Goal: Task Accomplishment & Management: Manage account settings

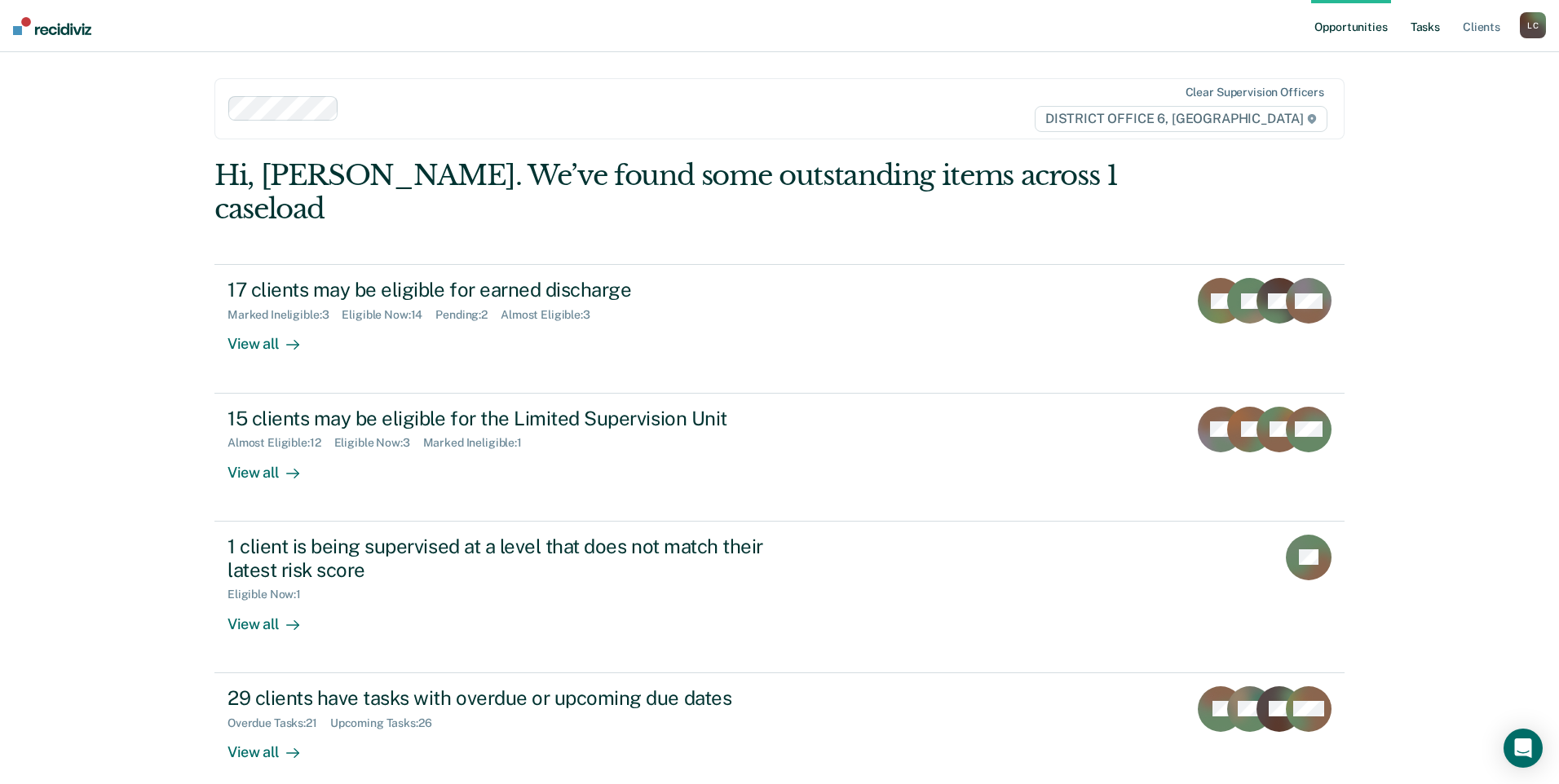
click at [1421, 27] on link "Tasks" at bounding box center [1425, 26] width 36 height 52
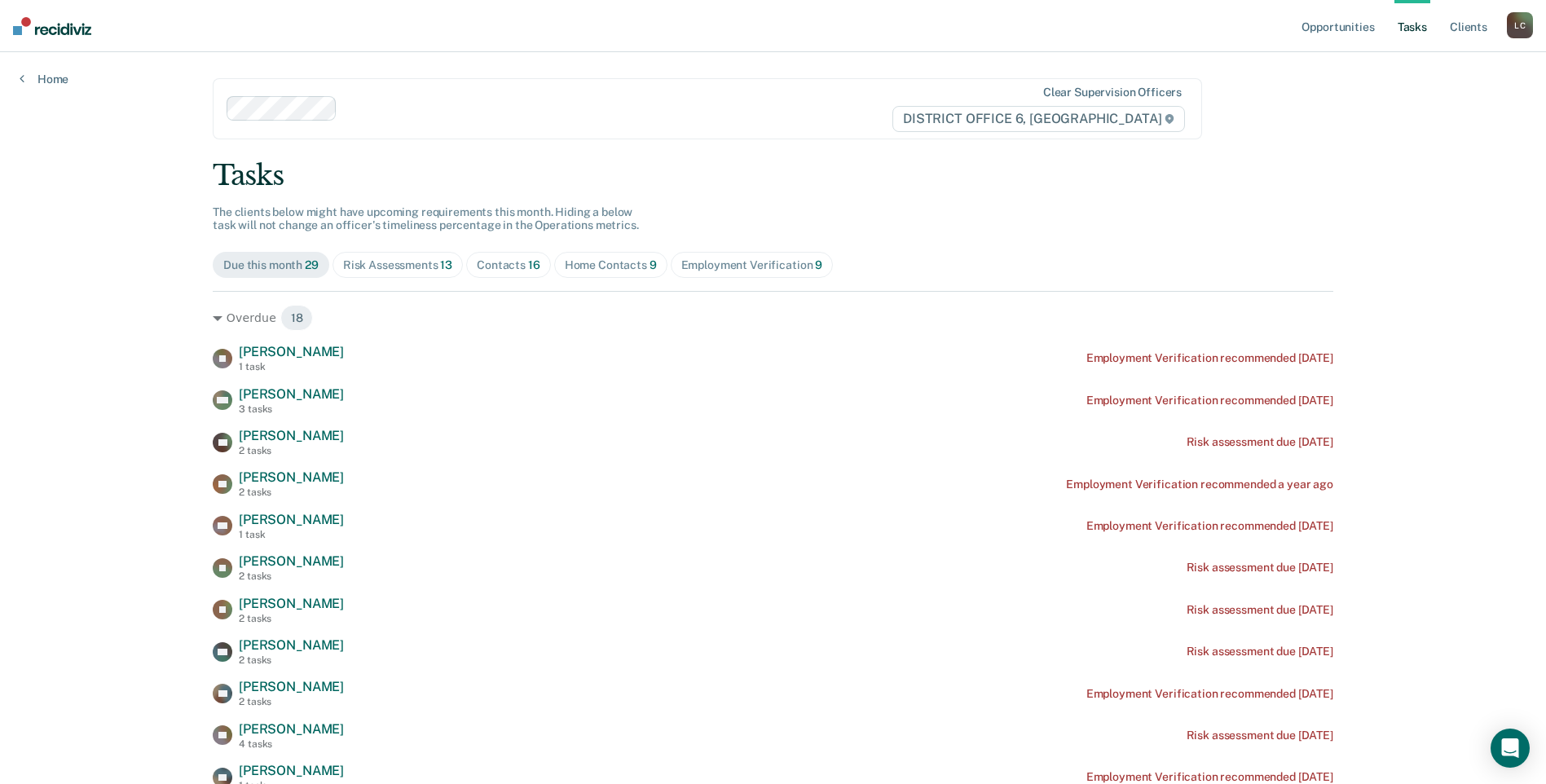
click at [271, 260] on div "Due this month 29" at bounding box center [270, 266] width 95 height 14
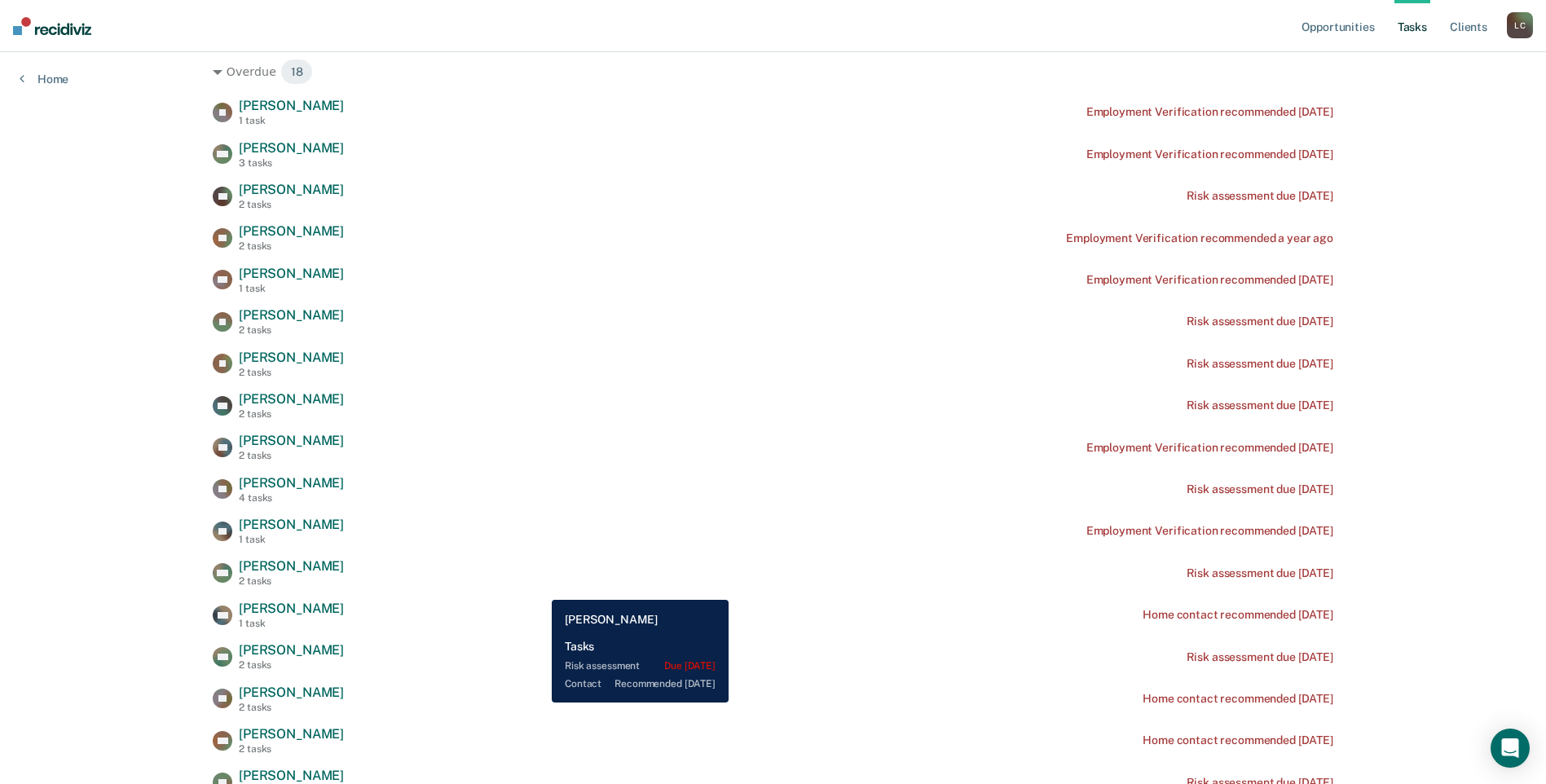
scroll to position [65, 0]
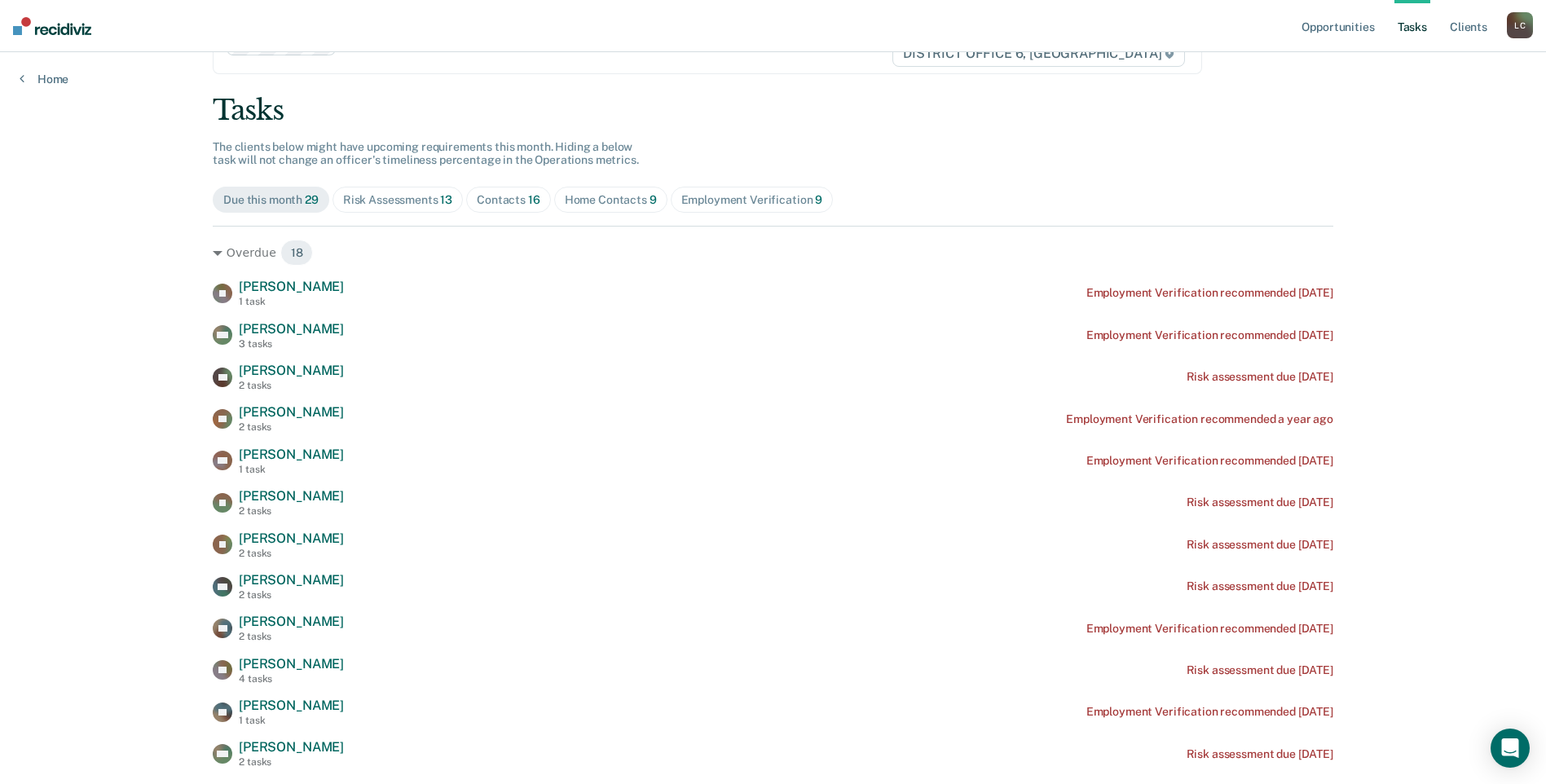
click at [578, 187] on span "Home Contacts 9" at bounding box center [610, 199] width 113 height 26
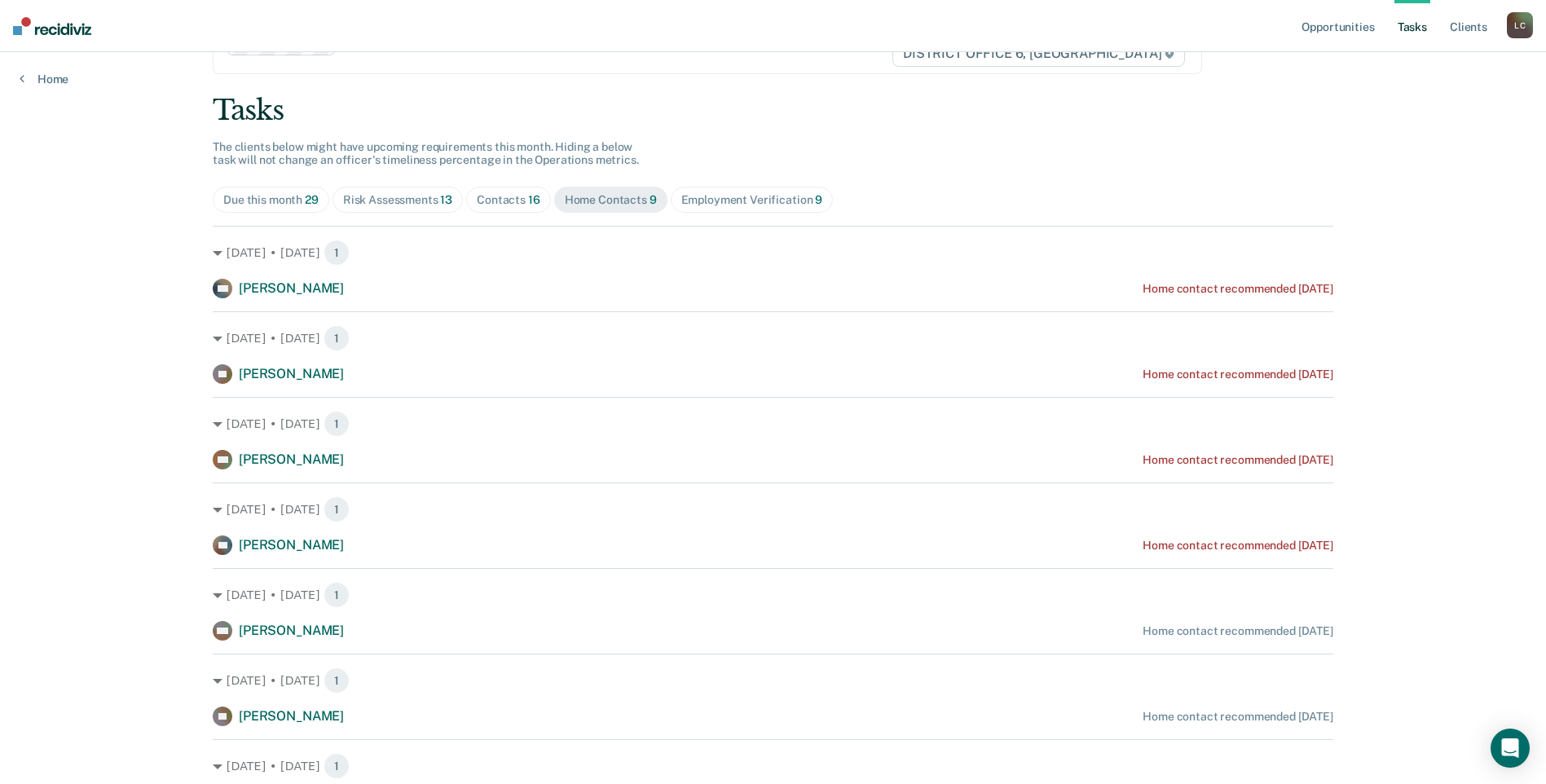
click at [590, 195] on div "Home Contacts 9" at bounding box center [610, 201] width 92 height 14
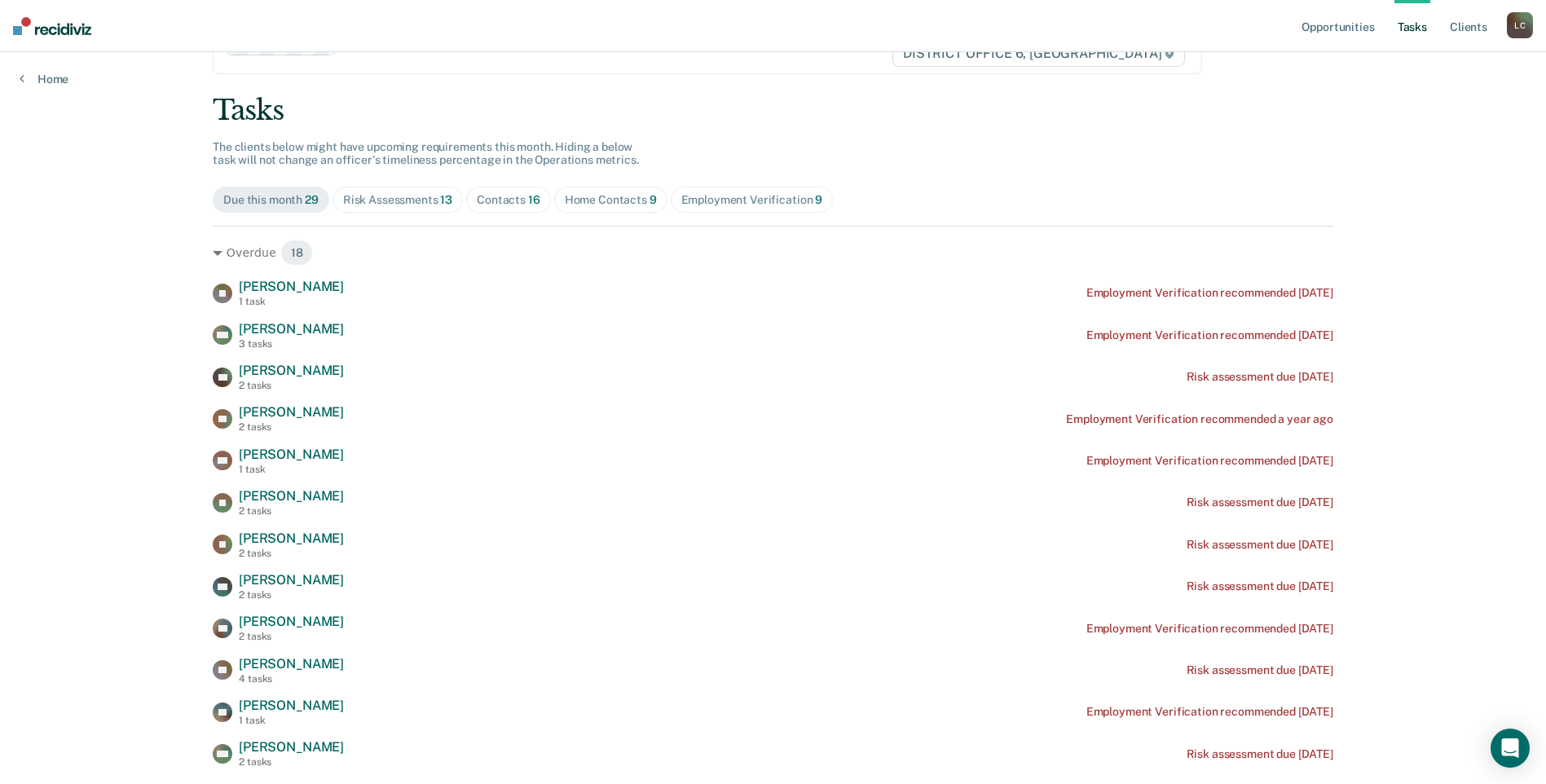
click at [592, 194] on div "Home Contacts 9" at bounding box center [610, 201] width 92 height 14
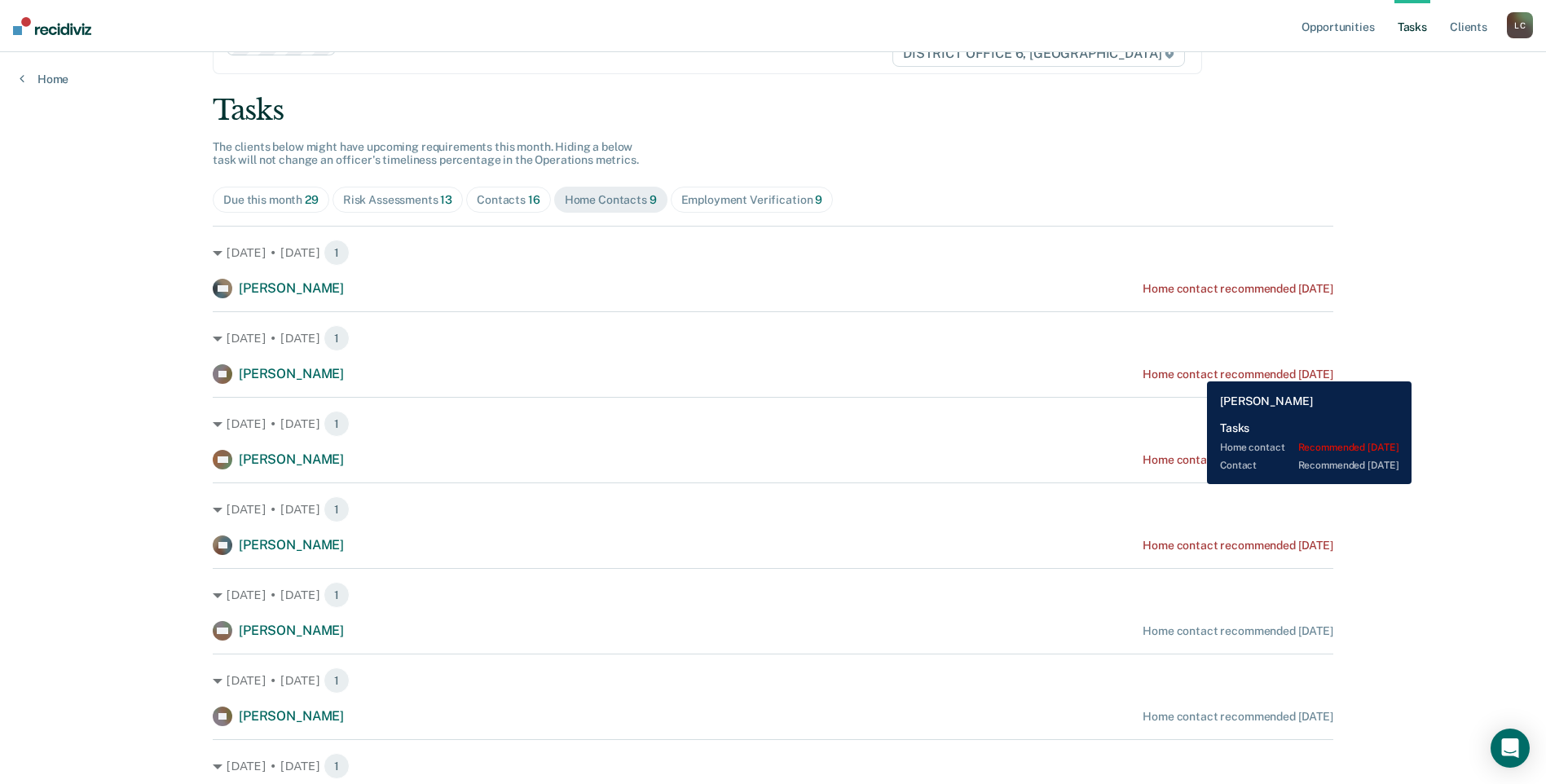
click at [1195, 369] on div "Home contact recommended [DATE]" at bounding box center [1238, 375] width 191 height 14
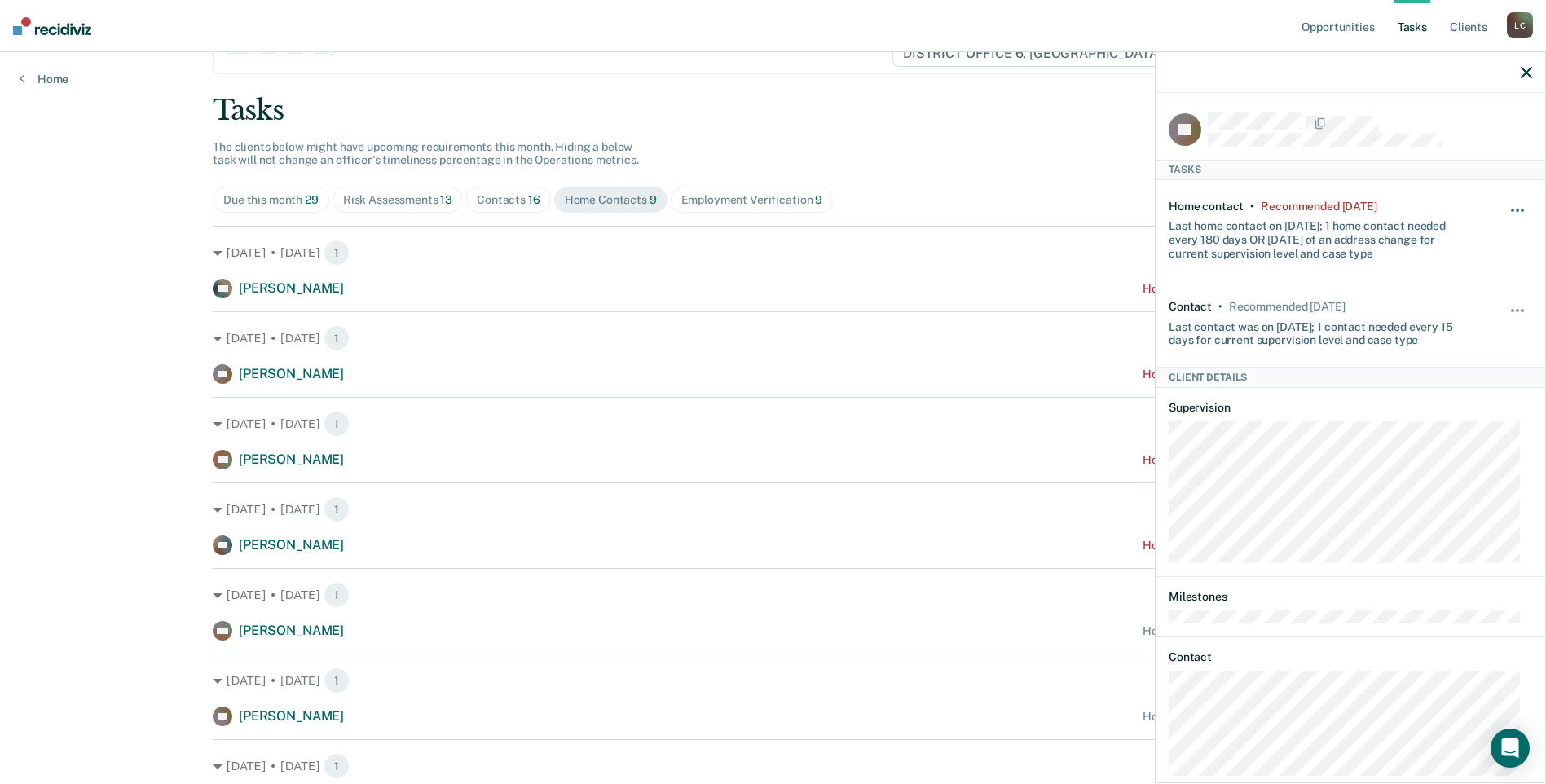
click at [1516, 210] on span "button" at bounding box center [1517, 210] width 4 height 4
click at [1455, 313] on button "30 days" at bounding box center [1474, 313] width 118 height 26
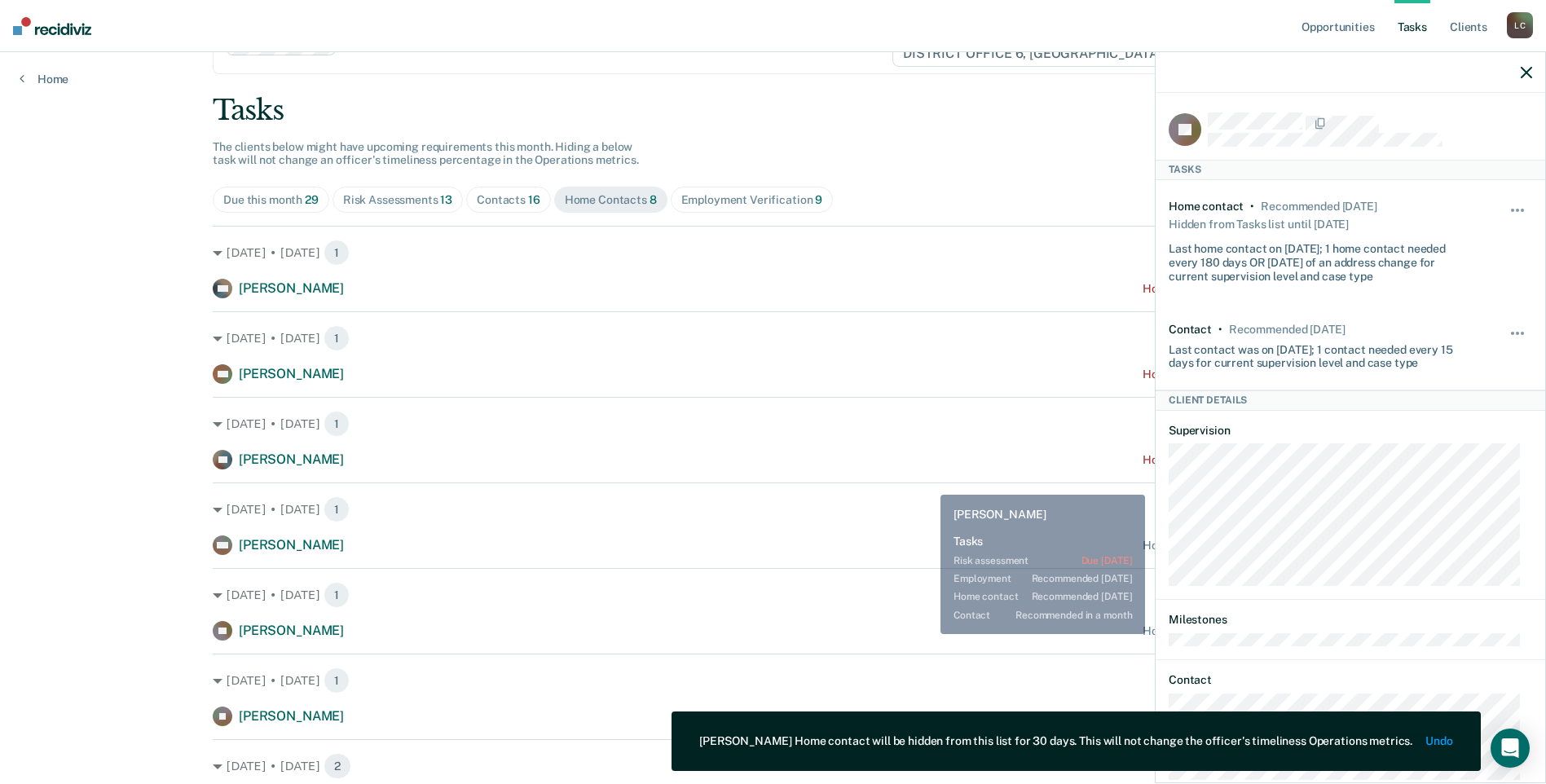
click at [928, 633] on div "TT [PERSON_NAME] Home contact recommended [DATE]" at bounding box center [773, 631] width 1120 height 20
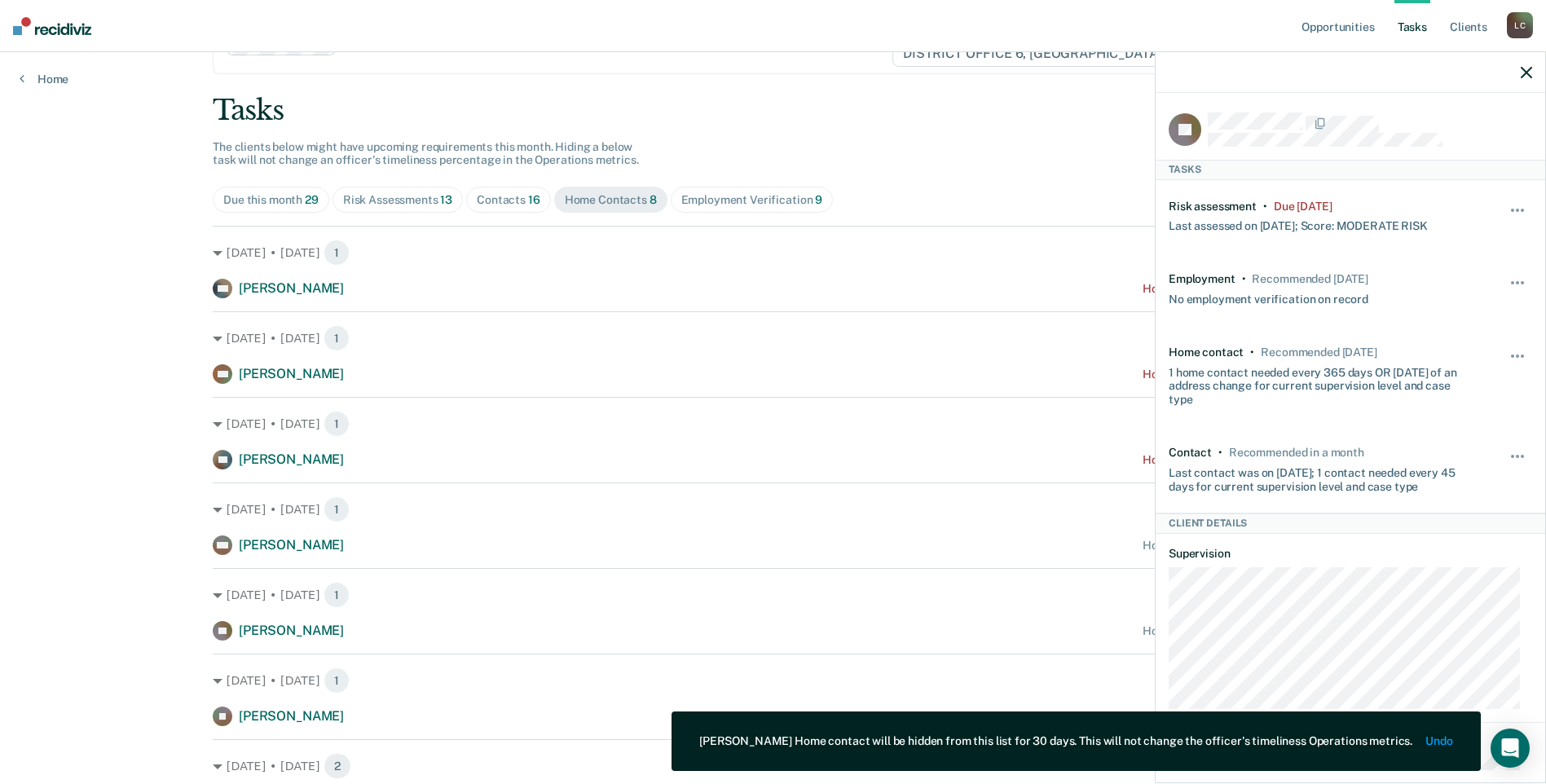
click at [1528, 78] on icon "button" at bounding box center [1526, 72] width 12 height 12
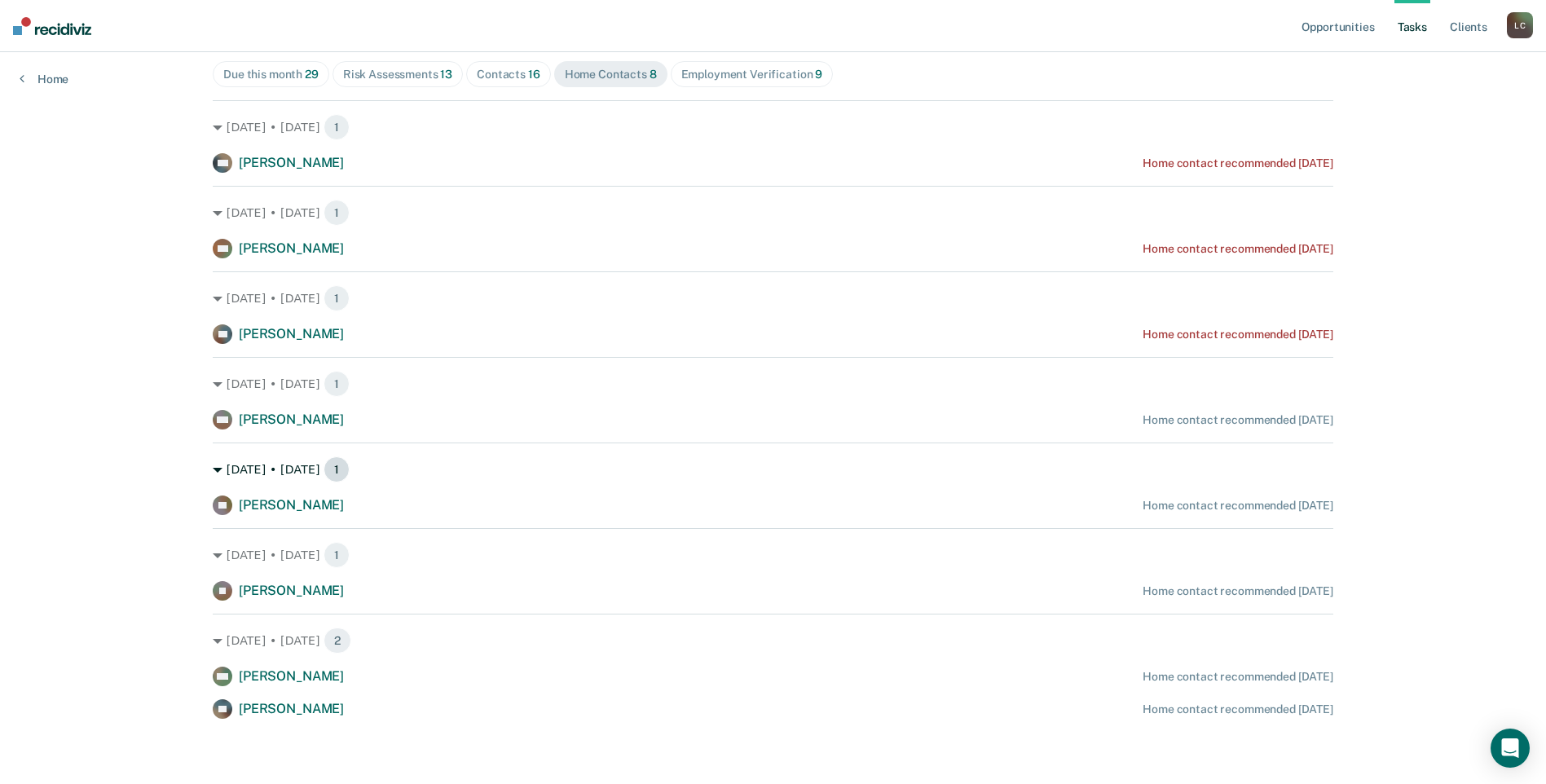
scroll to position [109, 0]
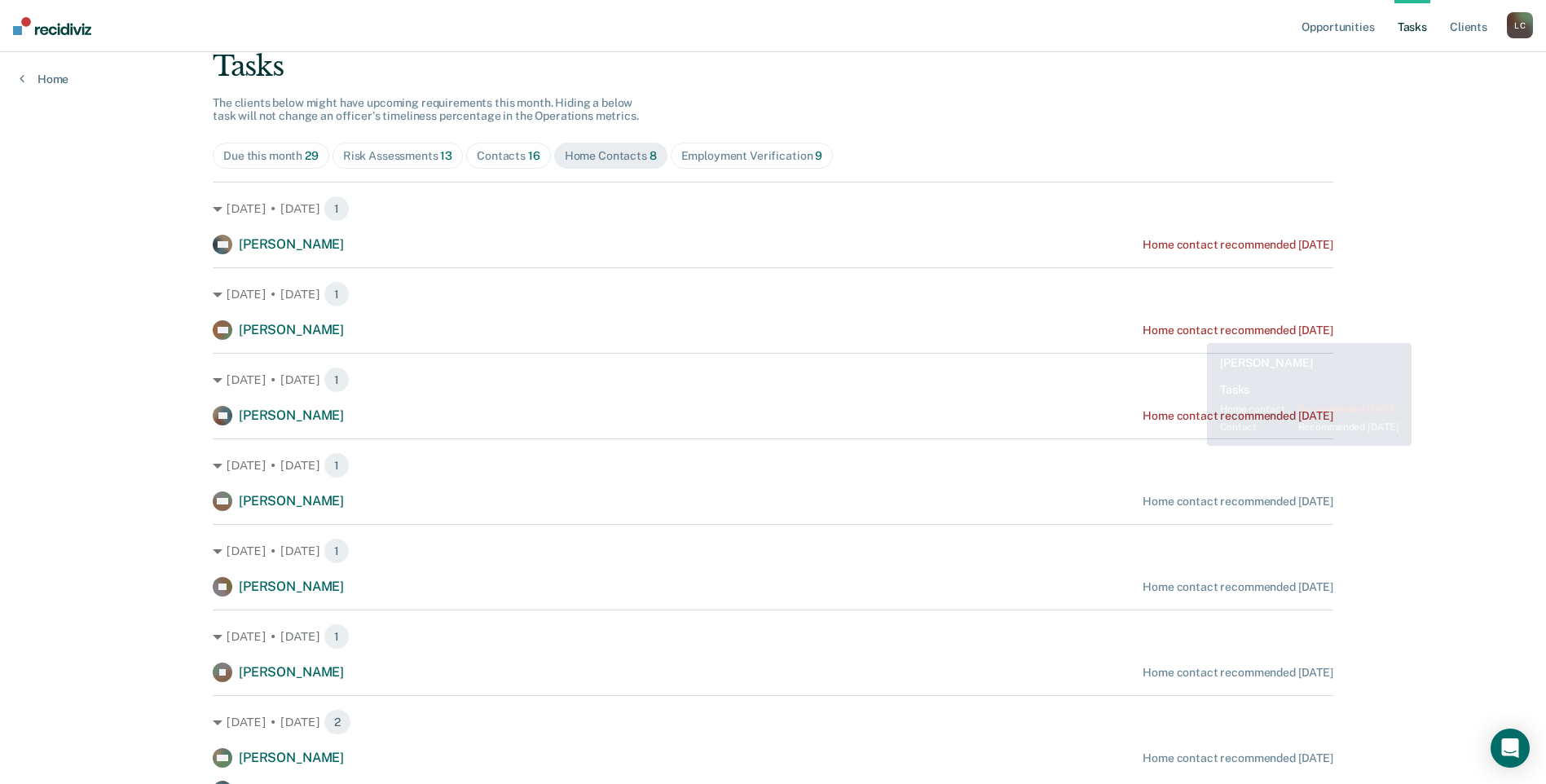
drag, startPoint x: 1195, startPoint y: 331, endPoint x: 1120, endPoint y: 352, distance: 77.9
click at [1120, 352] on div "[DATE] • [DATE] 1 WR [PERSON_NAME] Home contact recommended [DATE] [DATE] • [DA…" at bounding box center [773, 491] width 1120 height 618
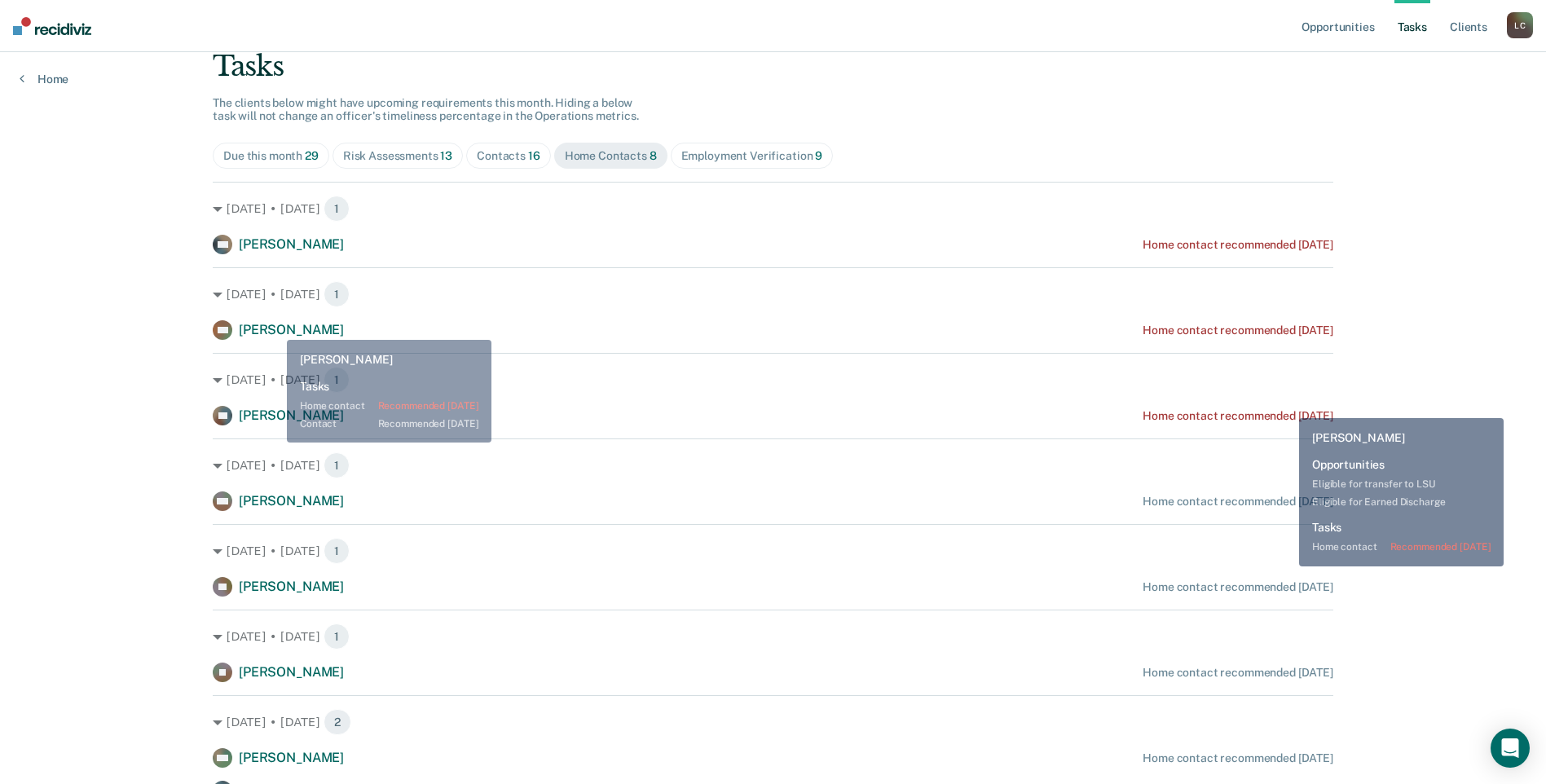
drag, startPoint x: 1287, startPoint y: 406, endPoint x: 275, endPoint y: 327, distance: 1015.1
click at [275, 327] on span "[PERSON_NAME]" at bounding box center [292, 329] width 105 height 15
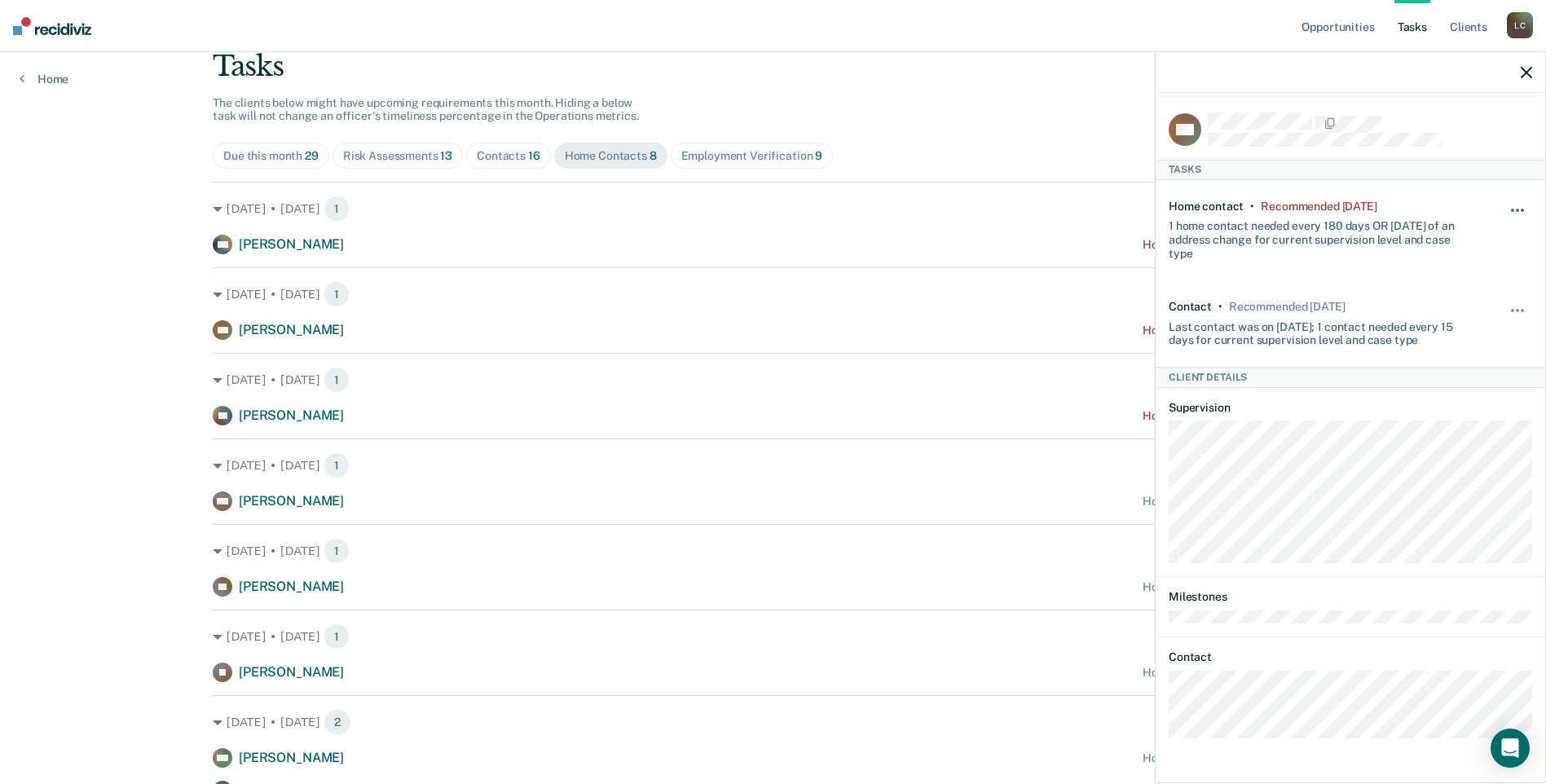
click at [1517, 209] on span "button" at bounding box center [1517, 210] width 4 height 4
click at [1457, 315] on button "30 days" at bounding box center [1474, 313] width 118 height 26
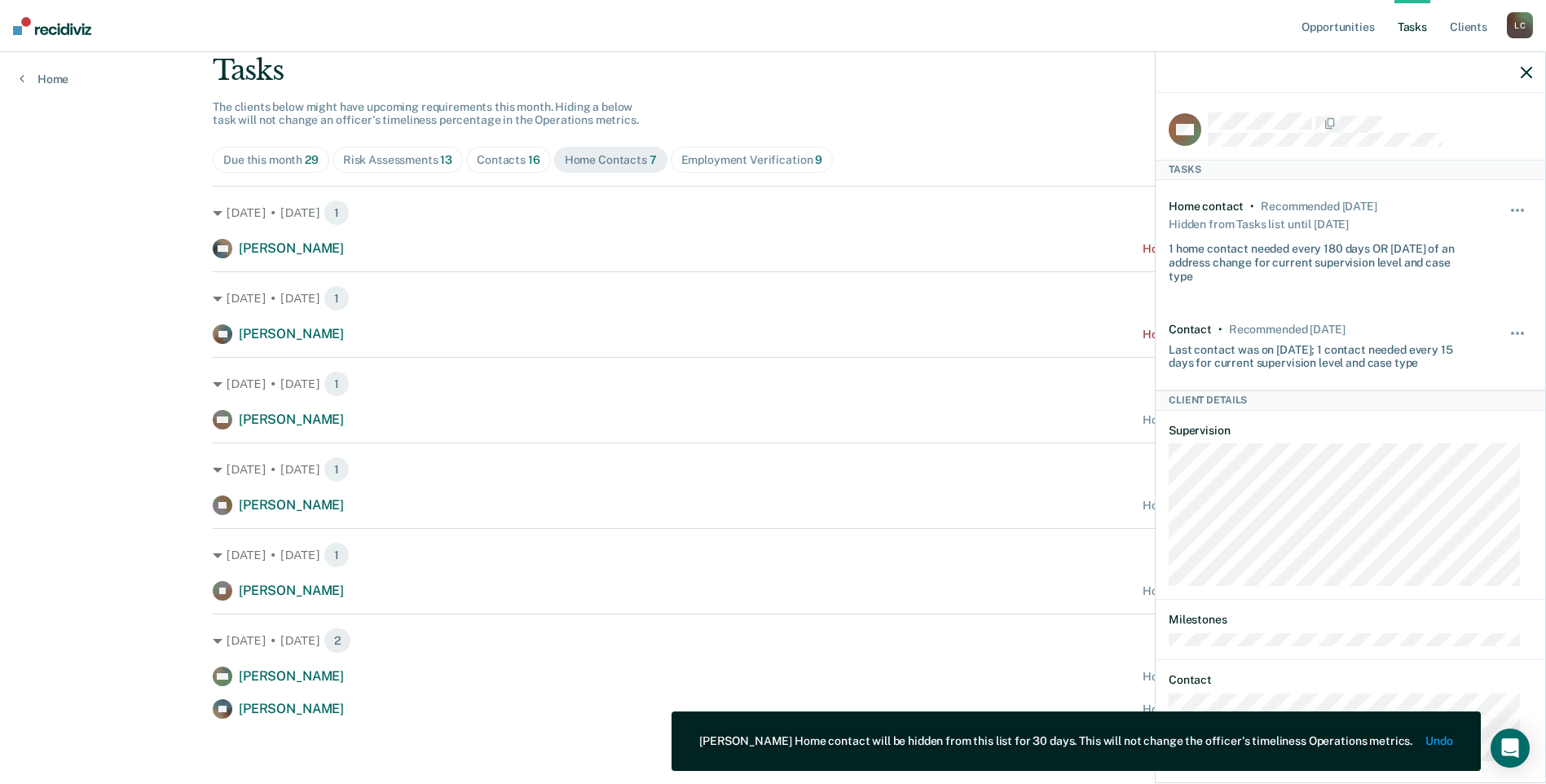
scroll to position [105, 0]
click at [1447, 741] on button "Undo" at bounding box center [1440, 741] width 27 height 14
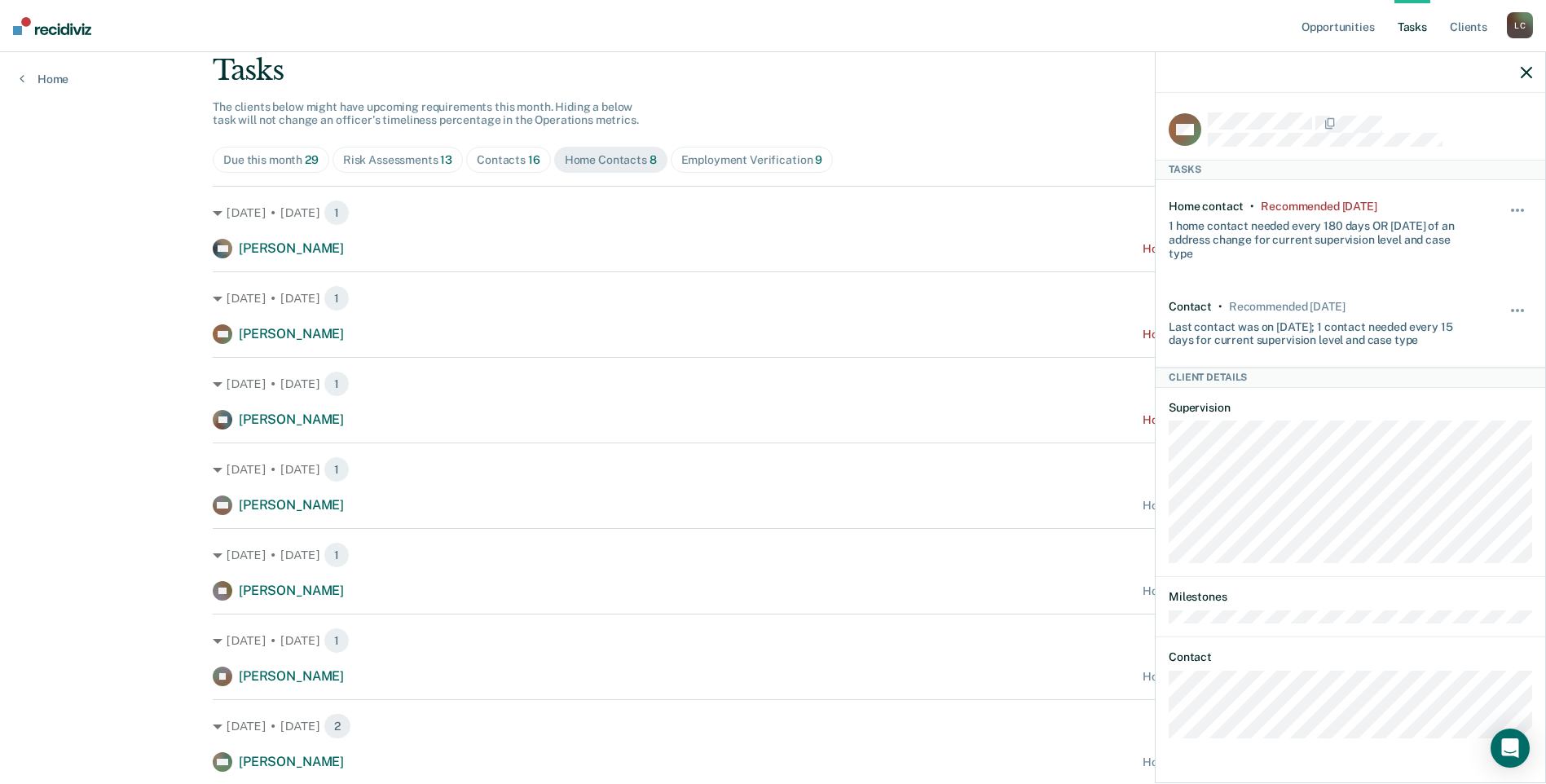
click at [783, 95] on div "Tasks The clients below might have upcoming requirements this month. Hiding a b…" at bounding box center [773, 428] width 1120 height 750
click at [1512, 205] on button "button" at bounding box center [1517, 218] width 28 height 26
click at [1448, 310] on button "30 days" at bounding box center [1474, 313] width 118 height 26
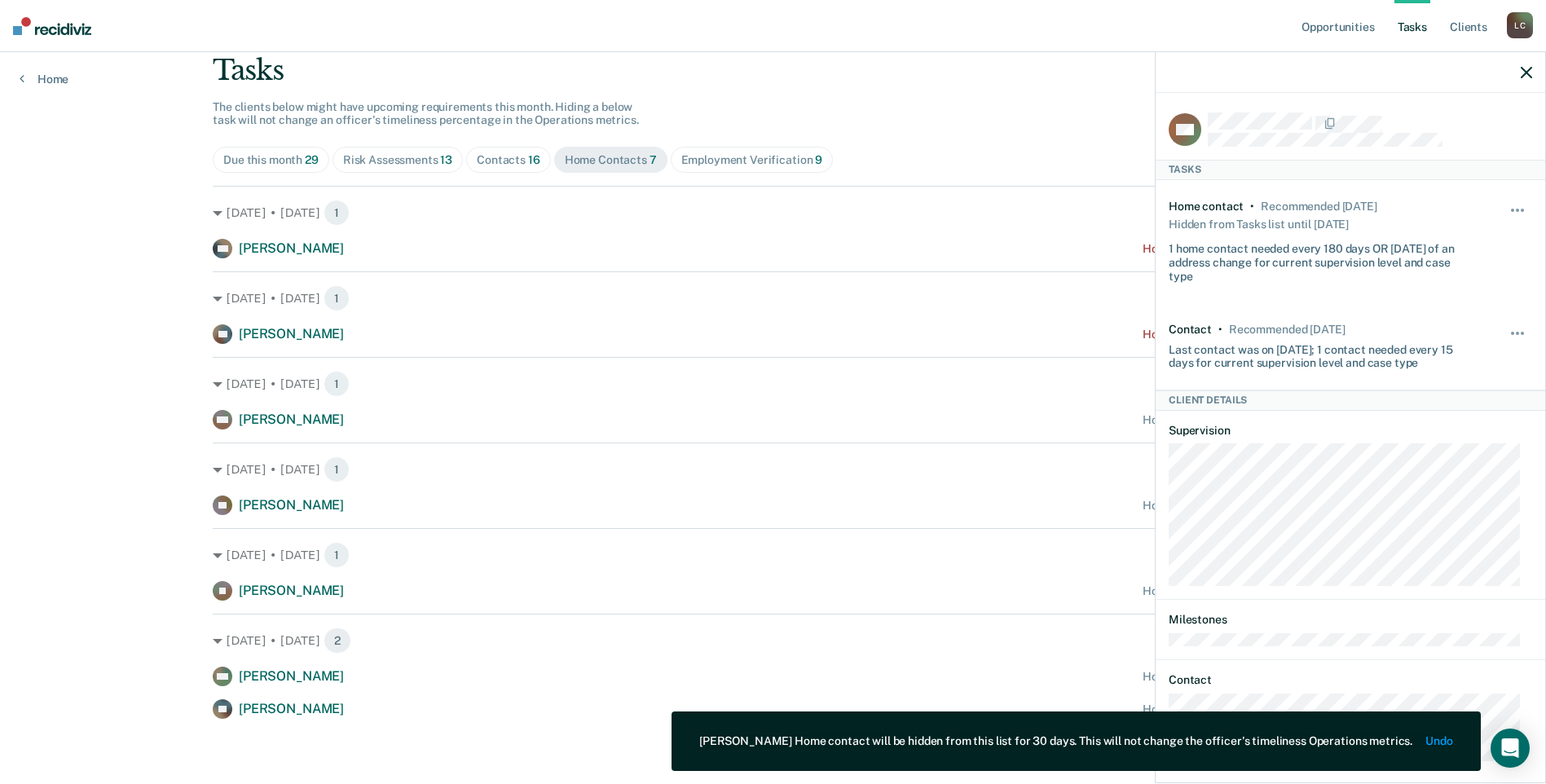
click at [1529, 70] on icon "button" at bounding box center [1526, 72] width 12 height 12
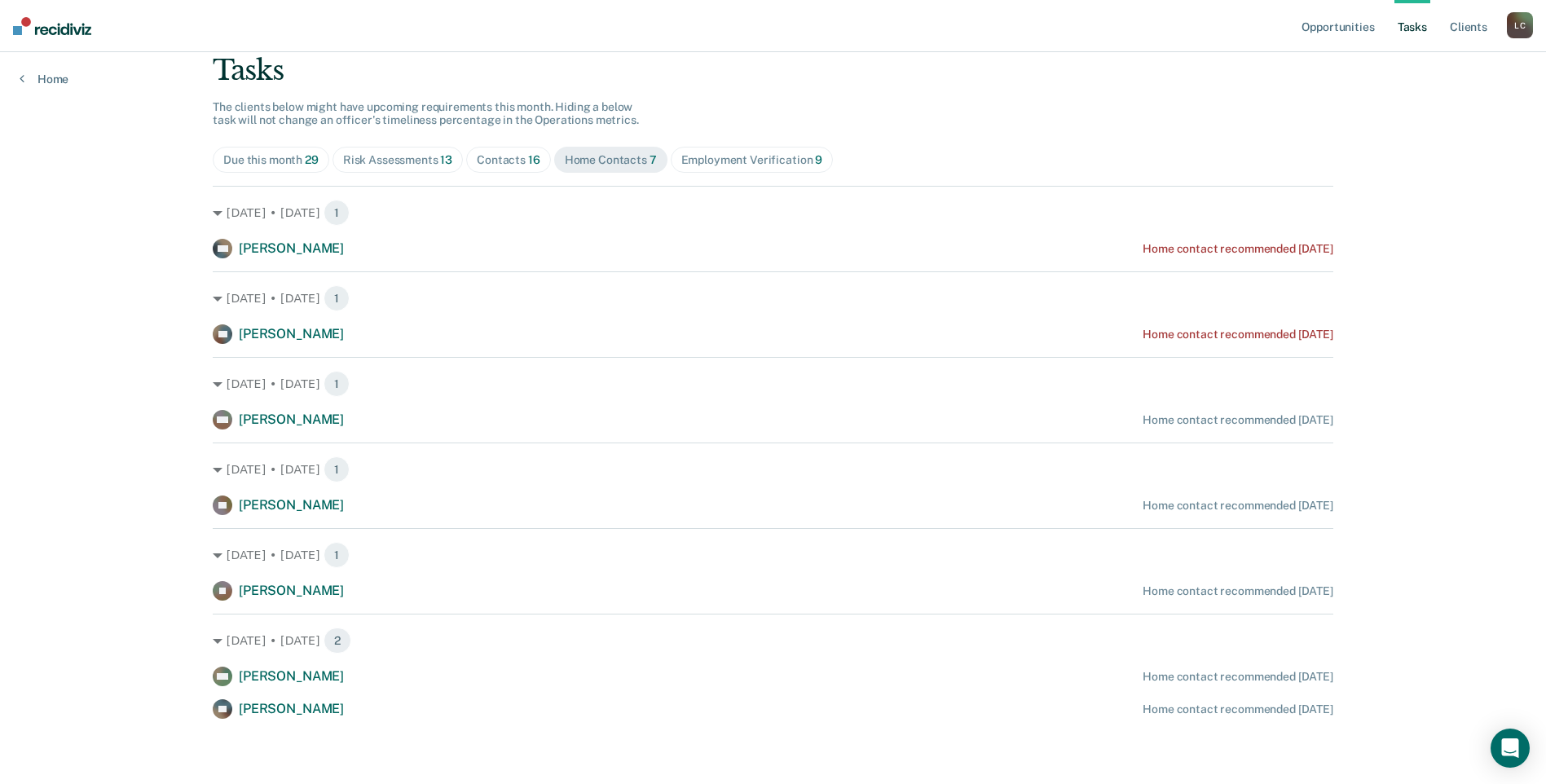
click at [733, 157] on div "Employment Verification 9" at bounding box center [752, 161] width 142 height 14
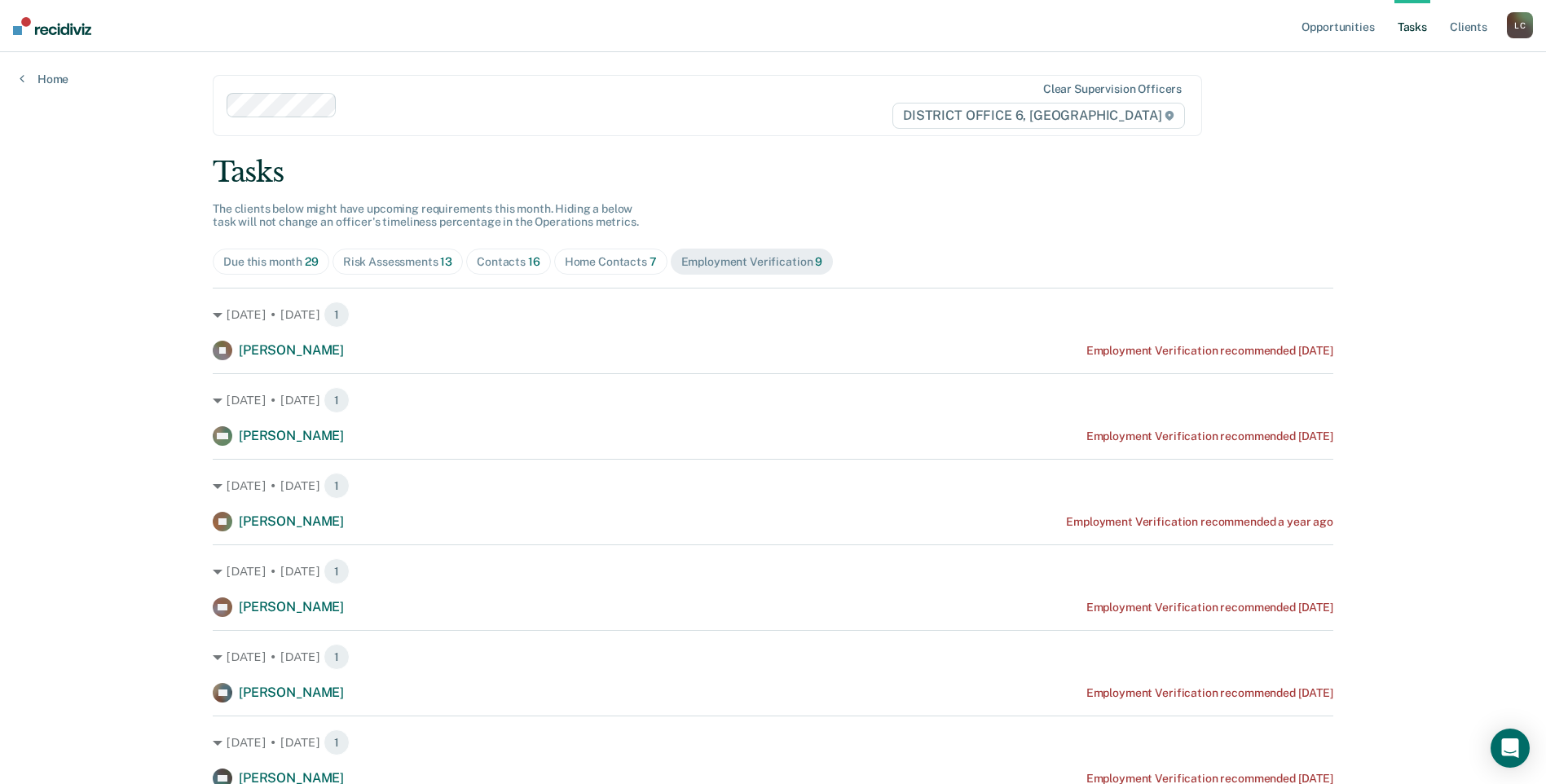
scroll to position [0, 0]
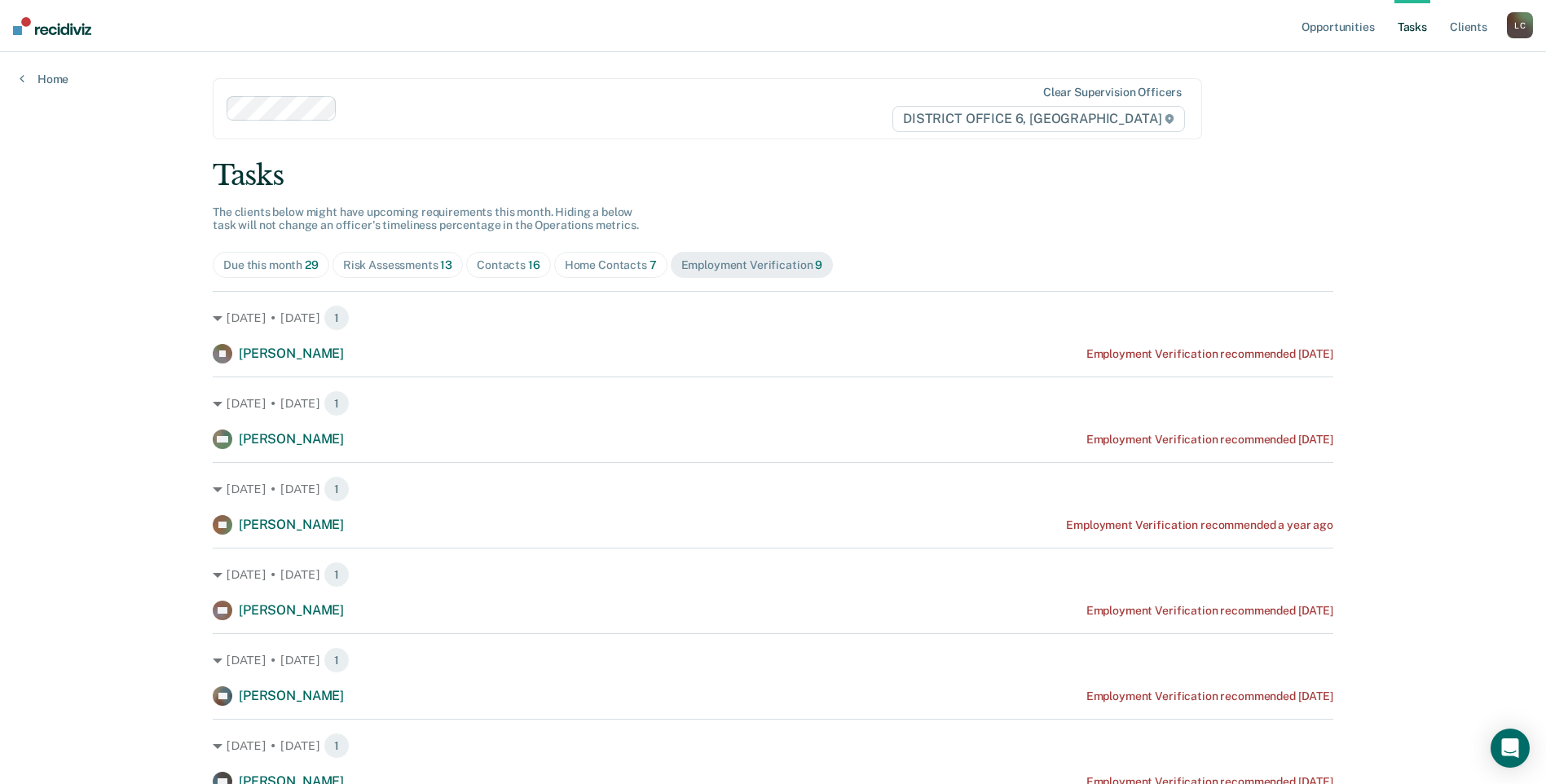
click at [411, 272] on span "Risk Assessments 13" at bounding box center [398, 264] width 130 height 26
